Goal: Navigation & Orientation: Find specific page/section

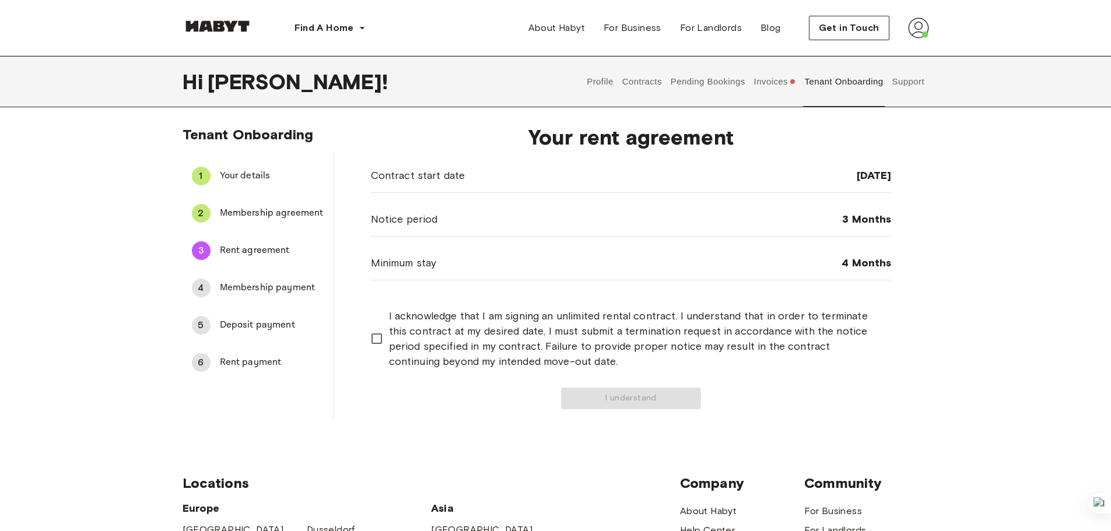
click at [608, 88] on button "Profile" at bounding box center [600, 81] width 30 height 51
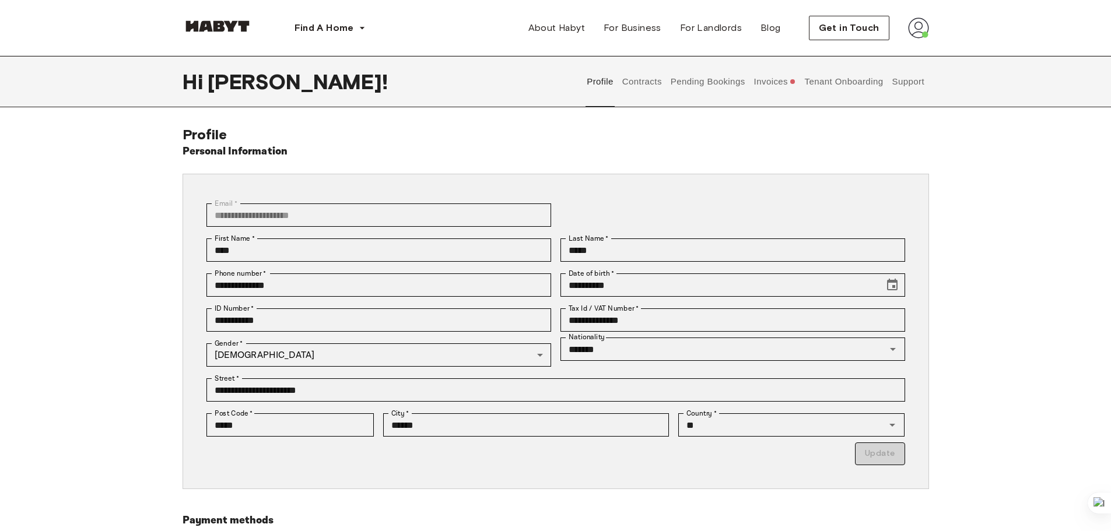
click at [630, 86] on button "Contracts" at bounding box center [641, 81] width 43 height 51
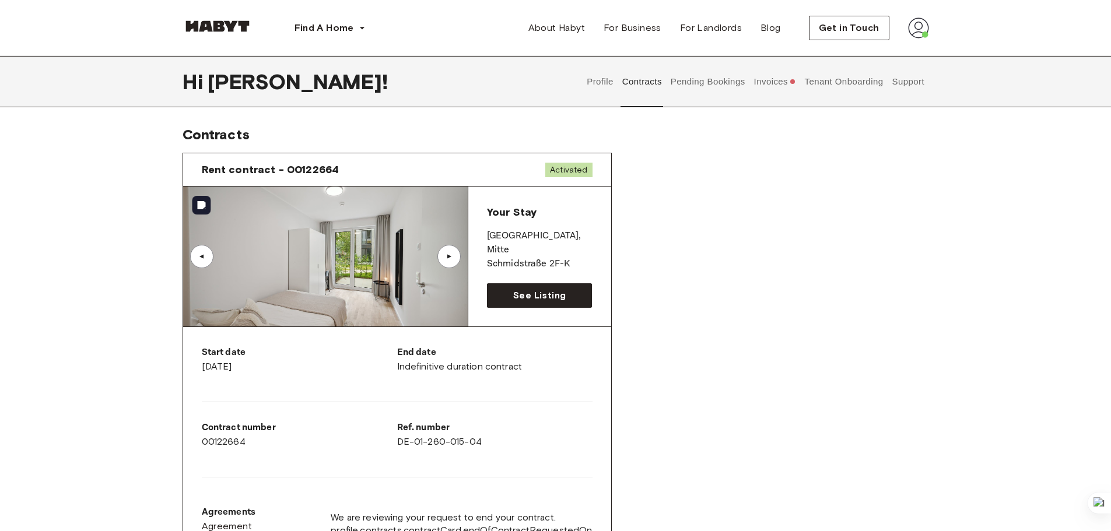
click at [448, 258] on div "▲" at bounding box center [449, 256] width 12 height 7
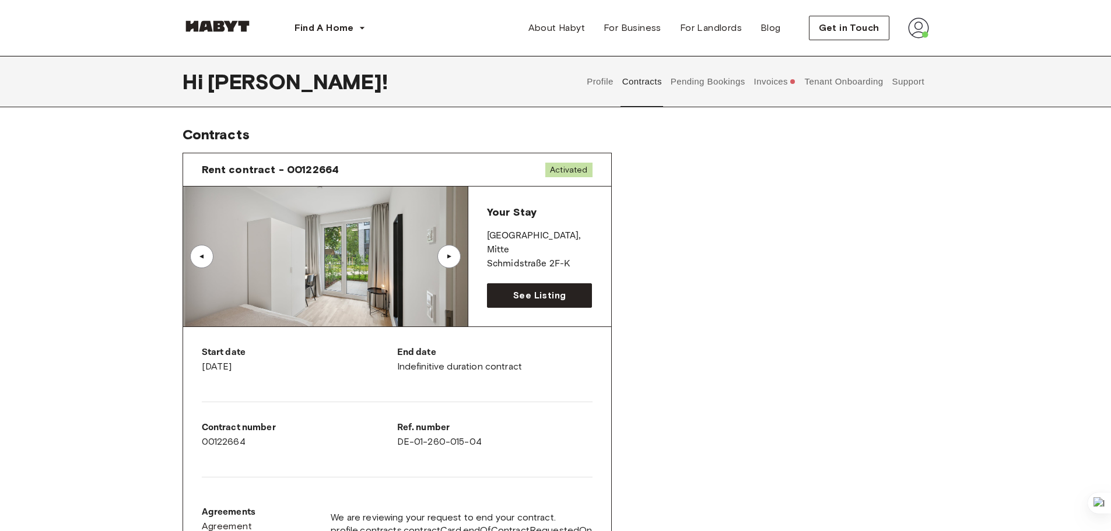
click at [447, 258] on div "▲" at bounding box center [449, 256] width 12 height 7
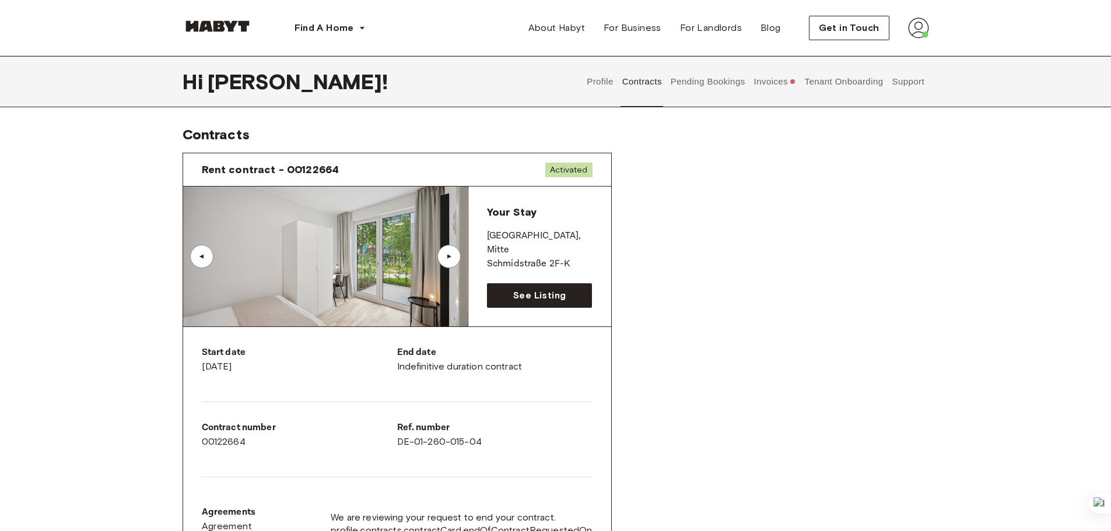
click at [711, 83] on button "Pending Bookings" at bounding box center [708, 81] width 78 height 51
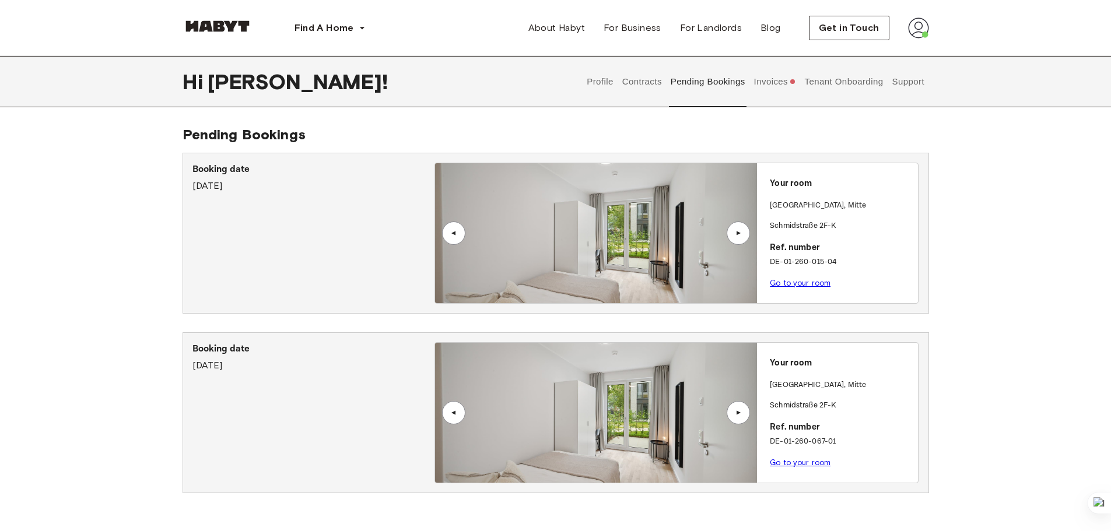
click at [813, 85] on button "Tenant Onboarding" at bounding box center [844, 81] width 82 height 51
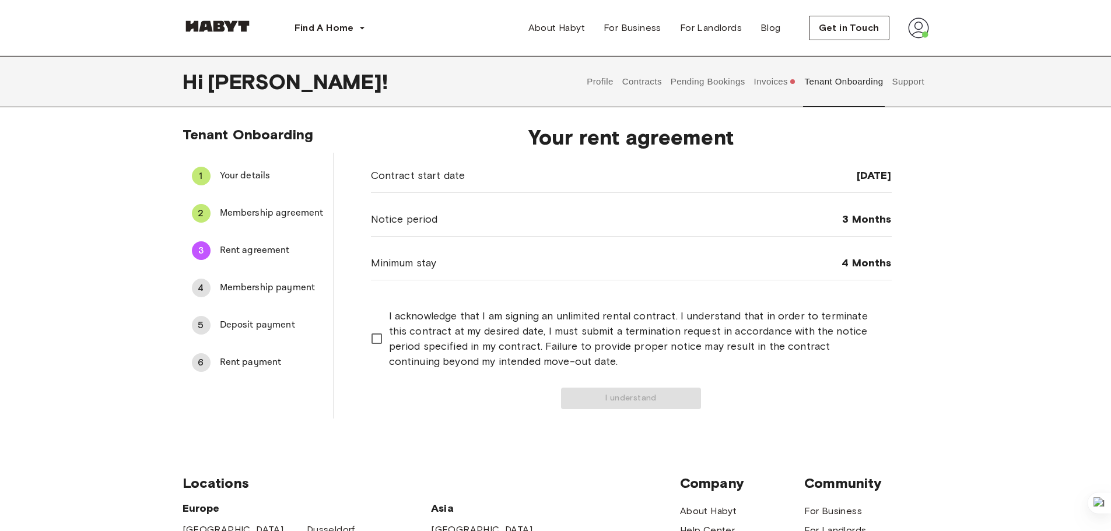
click at [704, 87] on button "Pending Bookings" at bounding box center [708, 81] width 78 height 51
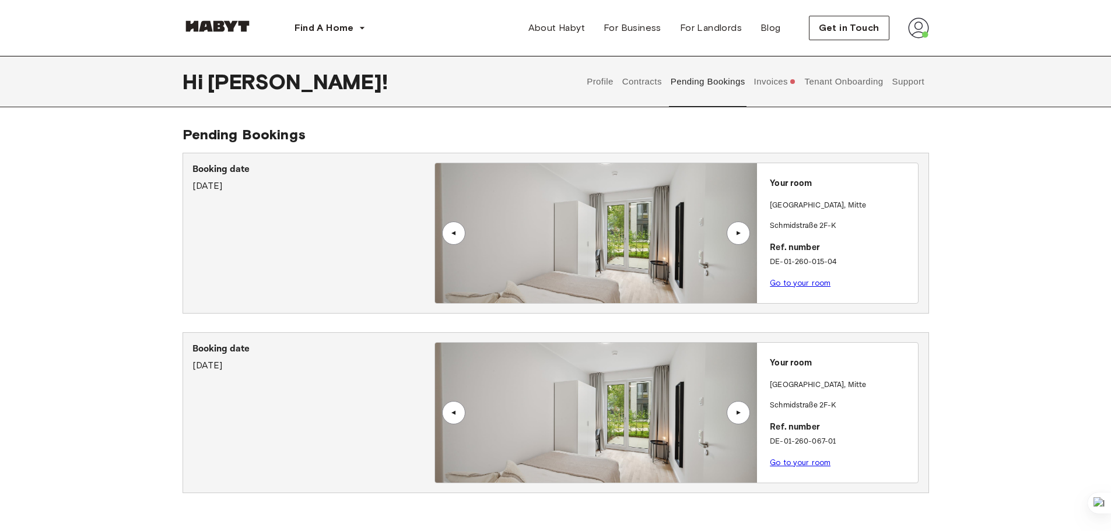
click at [643, 86] on button "Contracts" at bounding box center [641, 81] width 43 height 51
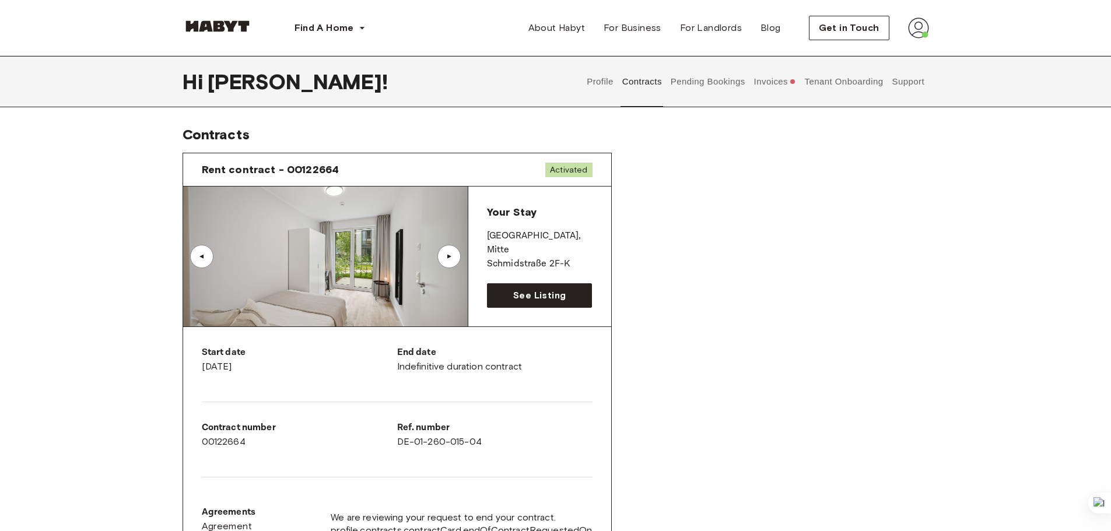
click at [918, 84] on button "Support" at bounding box center [908, 81] width 36 height 51
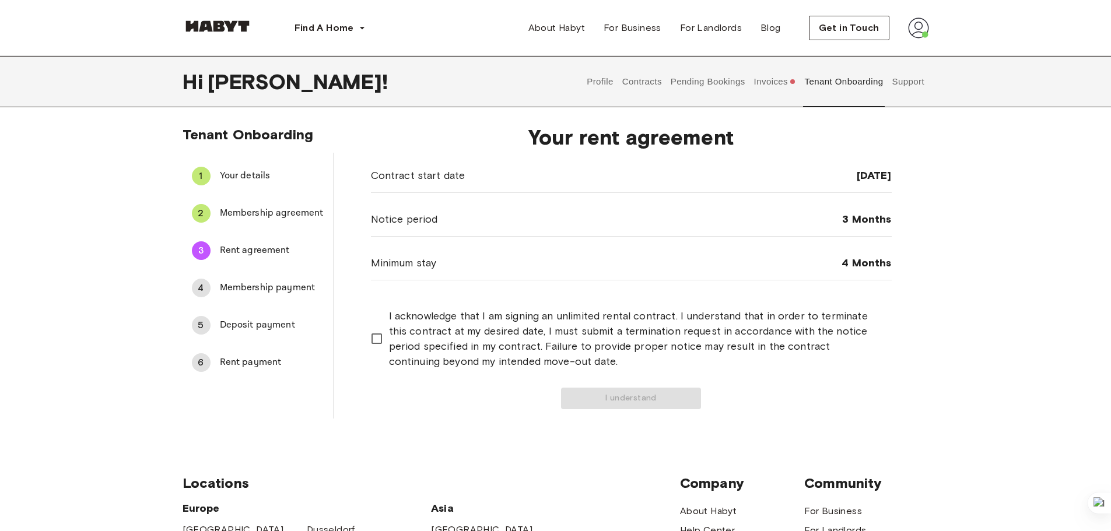
click at [893, 91] on button "Support" at bounding box center [908, 81] width 36 height 51
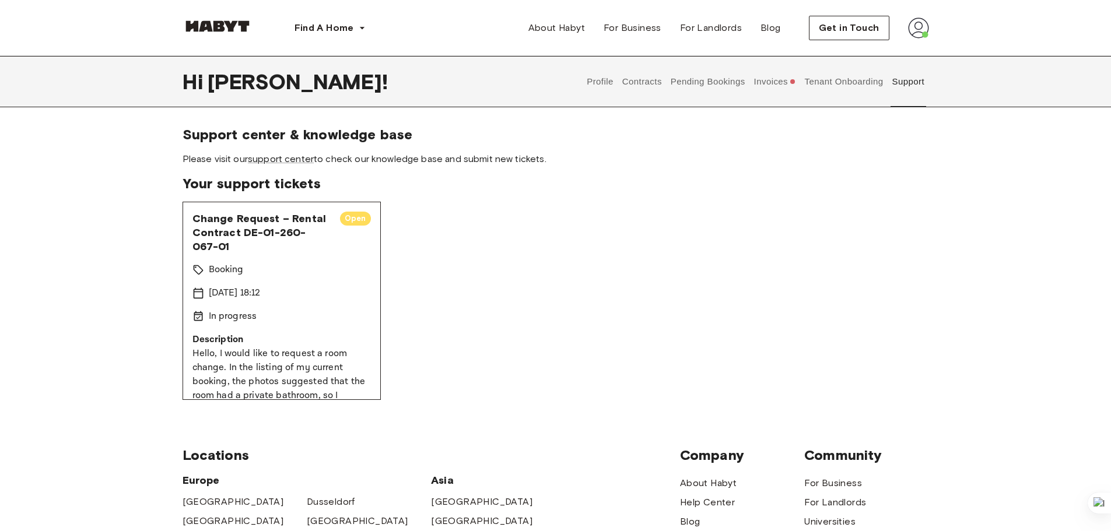
click at [630, 85] on button "Contracts" at bounding box center [641, 81] width 43 height 51
